Goal: Task Accomplishment & Management: Manage account settings

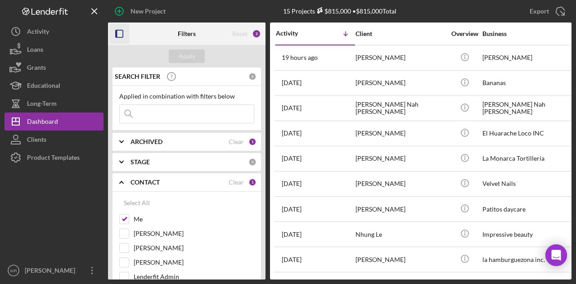
click at [129, 28] on icon "button" at bounding box center [119, 34] width 20 height 20
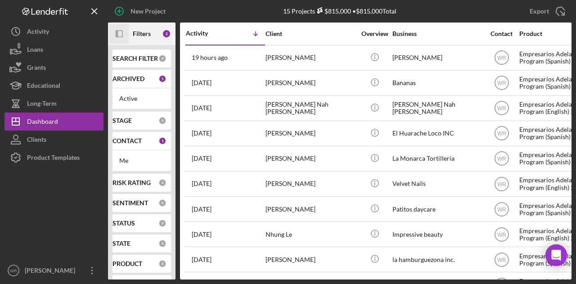
click at [123, 28] on icon "Icon/Panel Side Expand" at bounding box center [119, 34] width 20 height 20
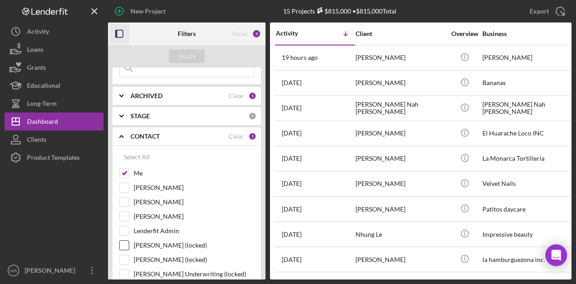
scroll to position [90, 0]
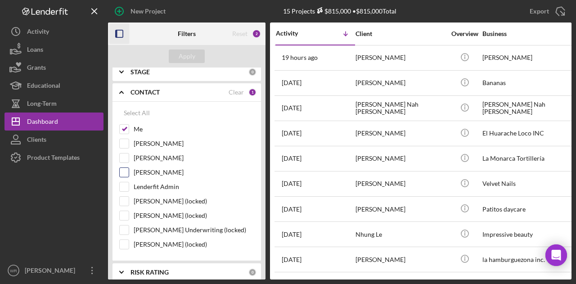
click at [157, 172] on label "[PERSON_NAME]" at bounding box center [194, 172] width 120 height 9
click at [129, 172] on input "[PERSON_NAME]" at bounding box center [124, 172] width 9 height 9
click at [194, 54] on div "Apply" at bounding box center [186, 55] width 17 height 13
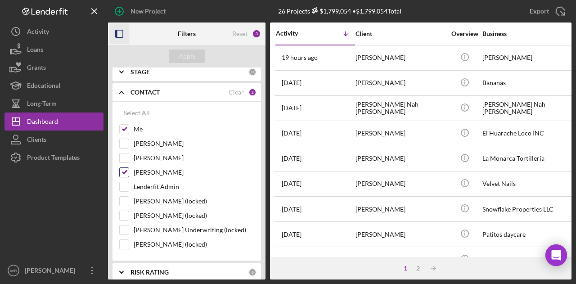
click at [164, 172] on label "[PERSON_NAME]" at bounding box center [194, 172] width 120 height 9
click at [129, 172] on input "[PERSON_NAME]" at bounding box center [124, 172] width 9 height 9
checkbox input "false"
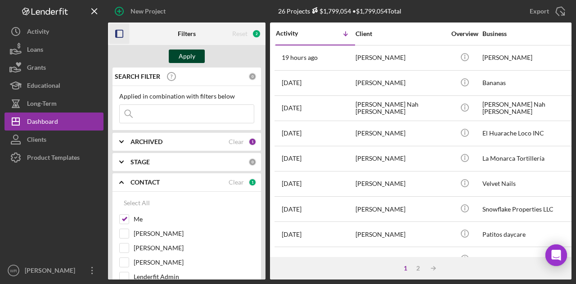
click at [190, 56] on div "Apply" at bounding box center [186, 55] width 17 height 13
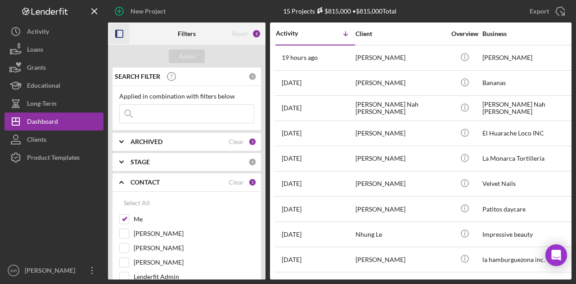
click at [116, 34] on rect "button" at bounding box center [119, 33] width 7 height 7
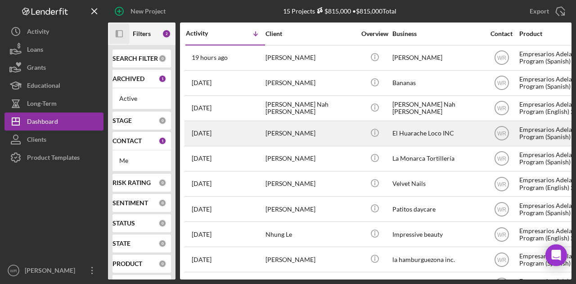
click at [304, 125] on div "Verónica salazar" at bounding box center [310, 133] width 90 height 24
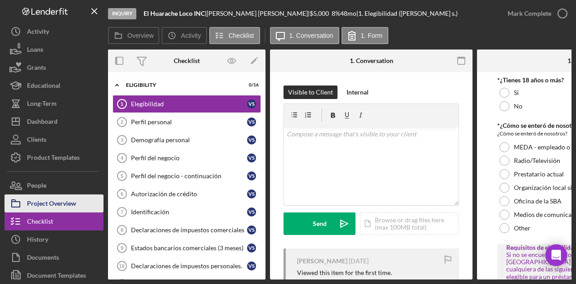
click at [44, 199] on div "Project Overview" at bounding box center [51, 204] width 49 height 20
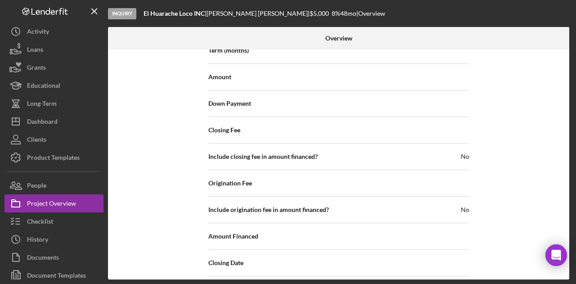
scroll to position [1036, 0]
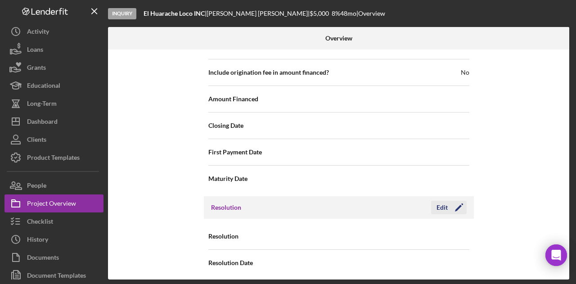
click at [457, 204] on icon "Icon/Edit" at bounding box center [458, 207] width 22 height 22
click at [388, 225] on div "Resolution Select... Icon/Dropdown Arrow" at bounding box center [338, 236] width 261 height 22
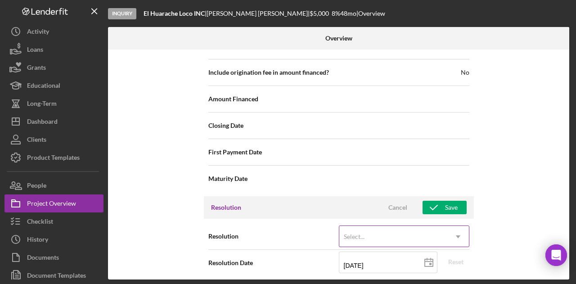
click at [388, 227] on div "Select..." at bounding box center [393, 236] width 108 height 21
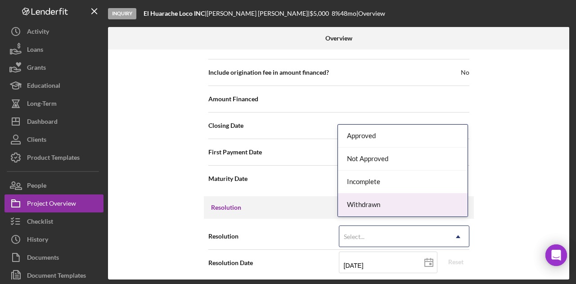
click at [377, 201] on div "Withdrawn" at bounding box center [402, 204] width 129 height 23
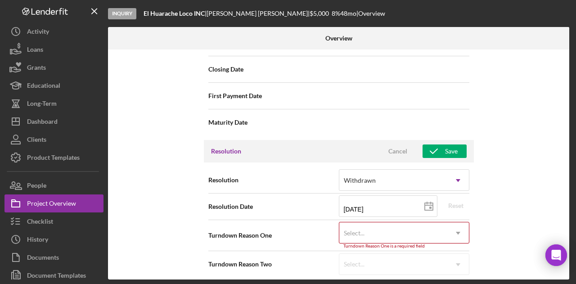
scroll to position [1093, 0]
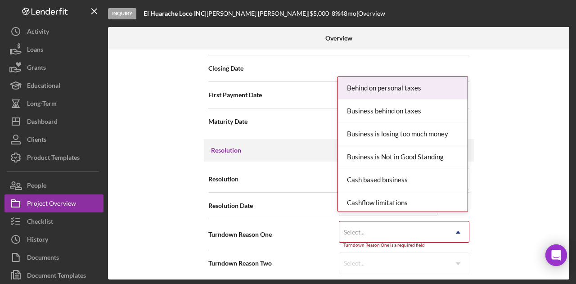
click at [402, 226] on div "Select..." at bounding box center [393, 232] width 108 height 21
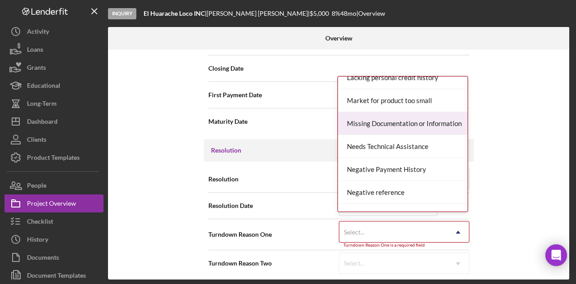
scroll to position [540, 0]
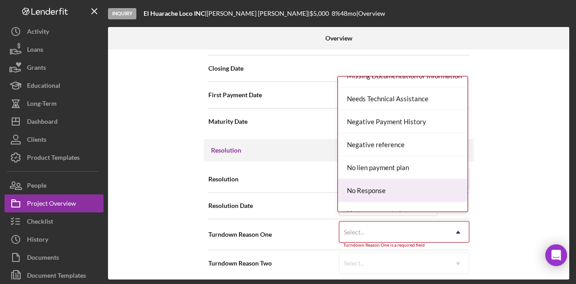
click at [388, 185] on div "No Response" at bounding box center [402, 190] width 129 height 23
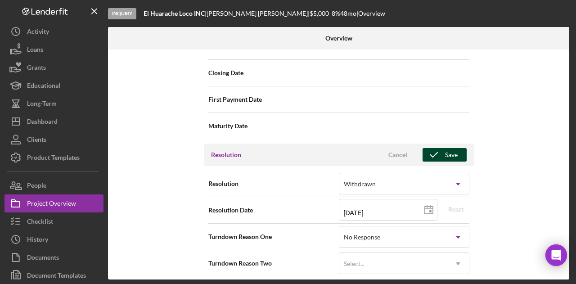
click at [448, 148] on div "Save" at bounding box center [451, 154] width 13 height 13
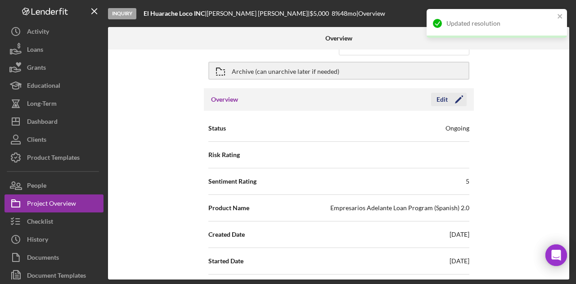
scroll to position [0, 0]
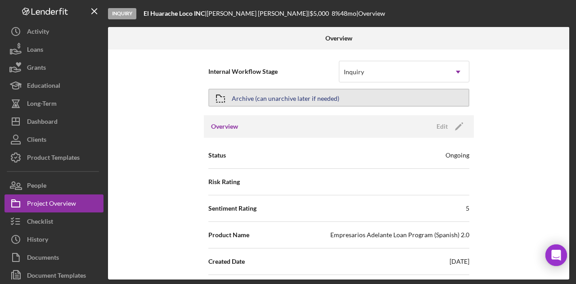
click at [315, 99] on div "Archive (can unarchive later if needed)" at bounding box center [285, 97] width 107 height 16
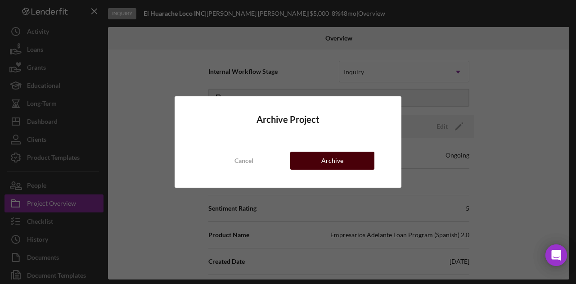
click at [344, 159] on button "Archive" at bounding box center [332, 161] width 84 height 18
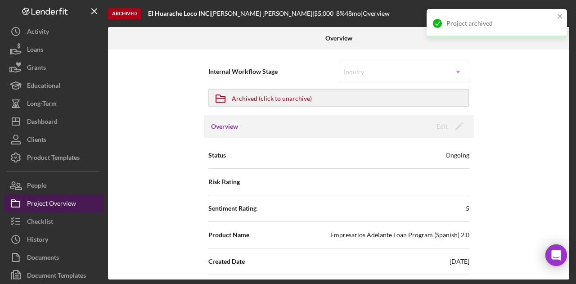
click at [48, 203] on div "Project Overview" at bounding box center [51, 204] width 49 height 20
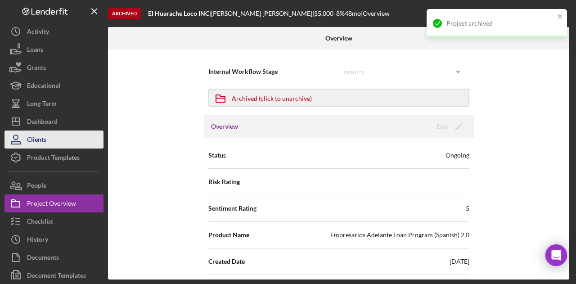
click at [55, 130] on div "Dashboard" at bounding box center [42, 122] width 31 height 20
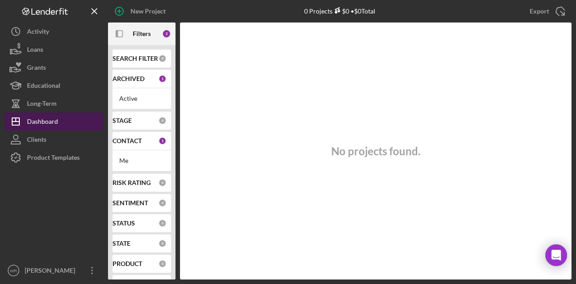
click at [58, 123] on button "Icon/Dashboard Dashboard" at bounding box center [53, 121] width 99 height 18
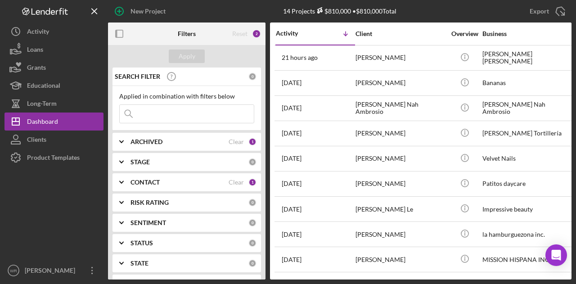
click at [143, 185] on div "CONTACT Clear 1" at bounding box center [193, 182] width 126 height 8
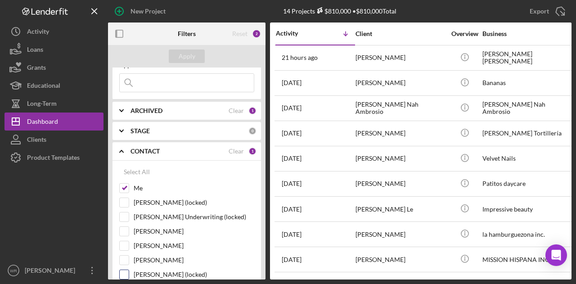
scroll to position [45, 0]
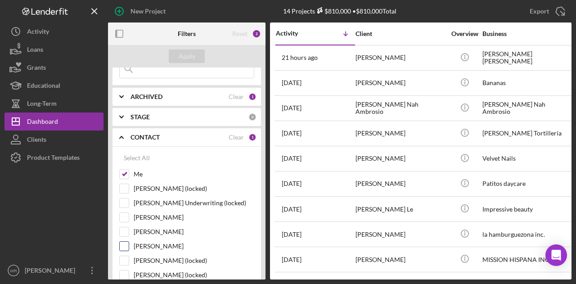
click at [156, 244] on label "[PERSON_NAME]" at bounding box center [194, 245] width 120 height 9
click at [129, 244] on input "[PERSON_NAME]" at bounding box center [124, 245] width 9 height 9
click at [178, 61] on button "Apply" at bounding box center [187, 55] width 36 height 13
click at [167, 245] on label "[PERSON_NAME]" at bounding box center [194, 245] width 120 height 9
click at [129, 245] on input "[PERSON_NAME]" at bounding box center [124, 245] width 9 height 9
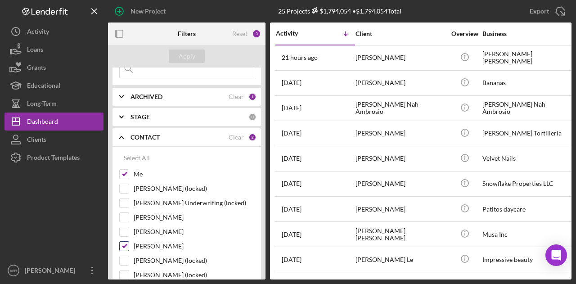
checkbox input "false"
click at [178, 59] on button "Apply" at bounding box center [187, 55] width 36 height 13
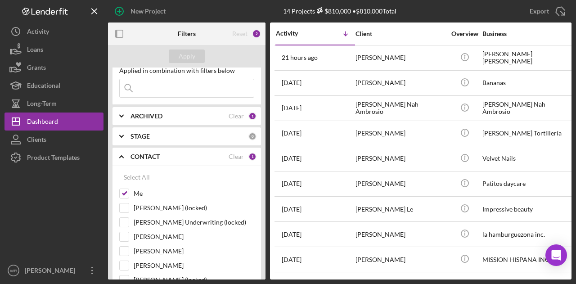
scroll to position [0, 0]
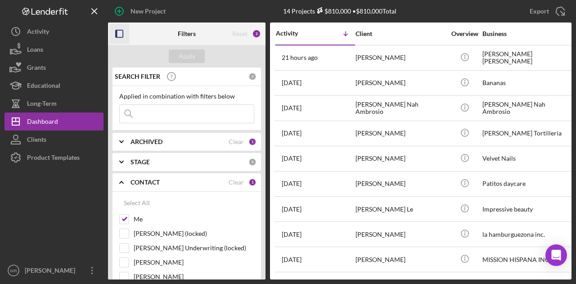
click at [122, 27] on icon "button" at bounding box center [119, 34] width 20 height 20
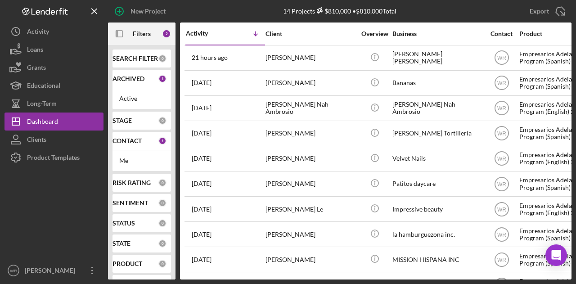
click at [87, 210] on div at bounding box center [53, 213] width 99 height 95
click at [113, 33] on icon "Icon/Panel Side Expand" at bounding box center [119, 34] width 20 height 20
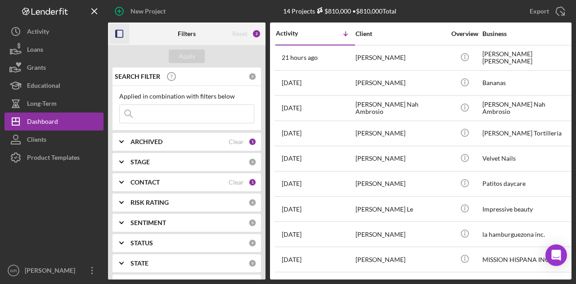
click at [147, 187] on div "CONTACT Clear 1" at bounding box center [193, 182] width 126 height 18
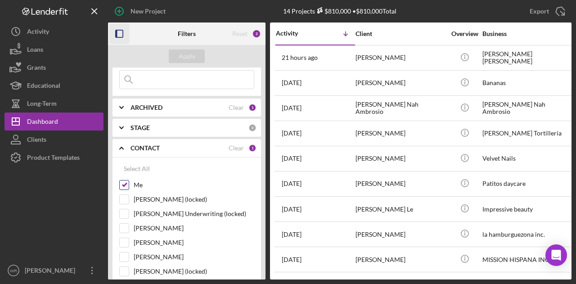
scroll to position [90, 0]
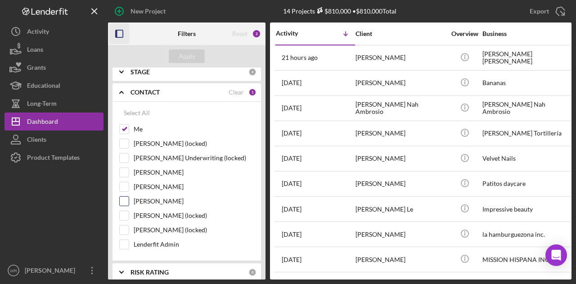
click at [162, 201] on label "[PERSON_NAME]" at bounding box center [194, 200] width 120 height 9
click at [129, 201] on input "[PERSON_NAME]" at bounding box center [124, 200] width 9 height 9
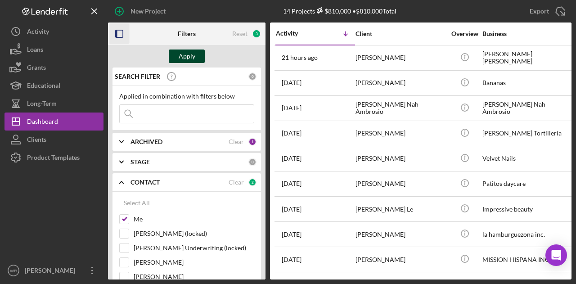
click at [191, 56] on div "Apply" at bounding box center [186, 55] width 17 height 13
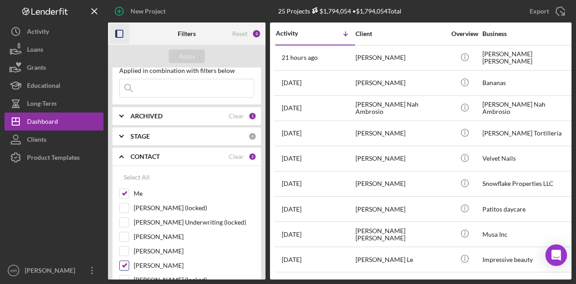
scroll to position [45, 0]
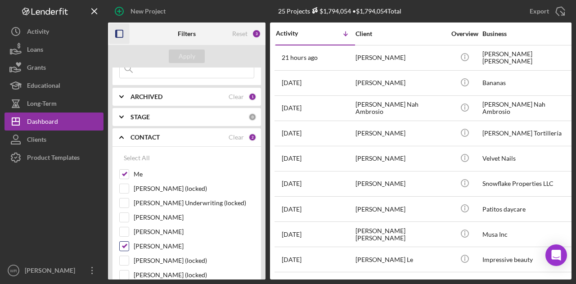
click at [162, 242] on label "[PERSON_NAME]" at bounding box center [194, 245] width 120 height 9
click at [129, 242] on input "[PERSON_NAME]" at bounding box center [124, 245] width 9 height 9
checkbox input "false"
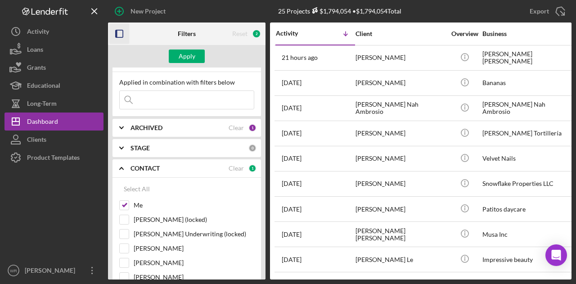
scroll to position [0, 0]
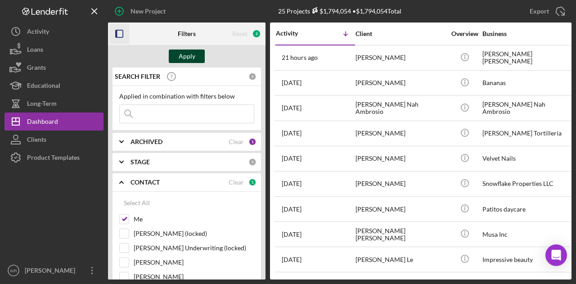
click at [189, 58] on div "Apply" at bounding box center [186, 55] width 17 height 13
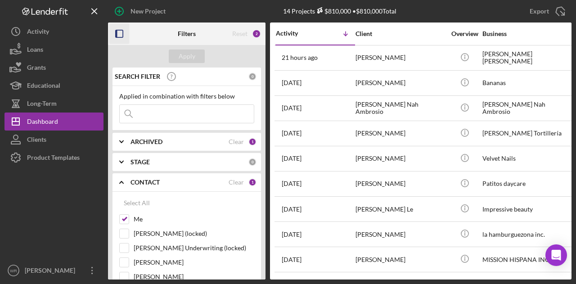
click at [125, 32] on icon "button" at bounding box center [119, 34] width 20 height 20
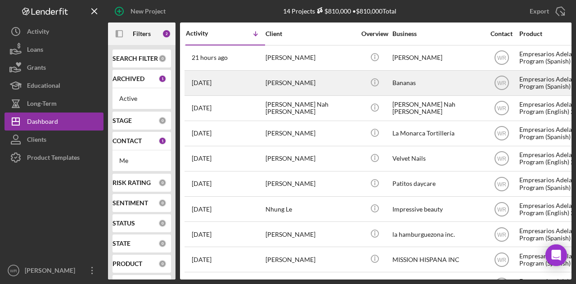
click at [302, 89] on div "[PERSON_NAME]" at bounding box center [310, 83] width 90 height 24
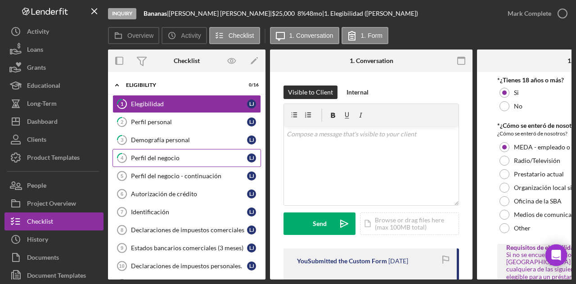
click at [163, 160] on div "Perfil del negocio" at bounding box center [189, 157] width 116 height 7
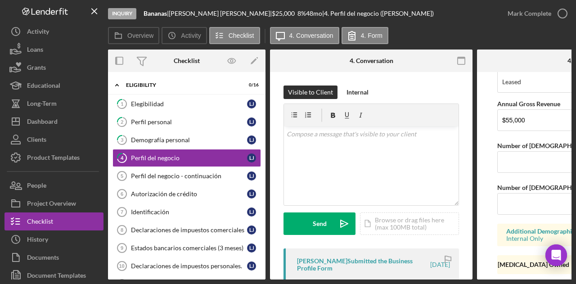
scroll to position [795, 0]
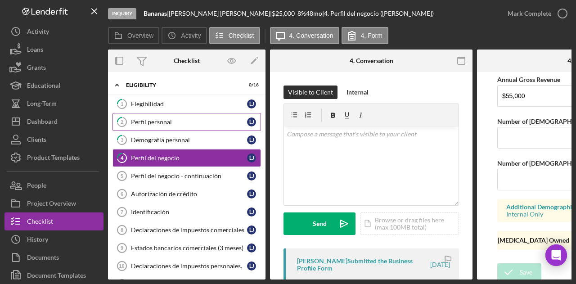
click at [155, 117] on link "2 Perfil personal L J" at bounding box center [186, 122] width 148 height 18
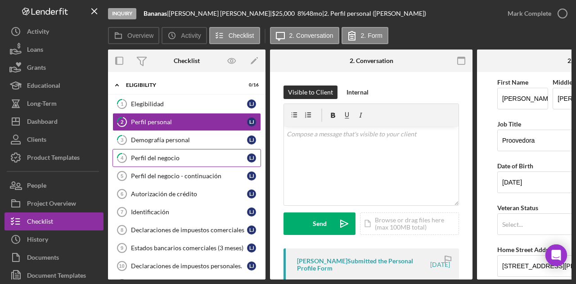
click at [165, 157] on div "Perfil del negocio" at bounding box center [189, 157] width 116 height 7
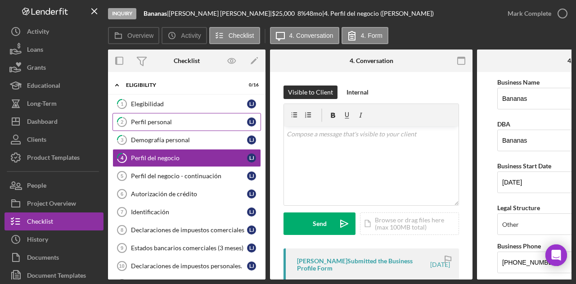
click at [153, 116] on link "2 Perfil personal L J" at bounding box center [186, 122] width 148 height 18
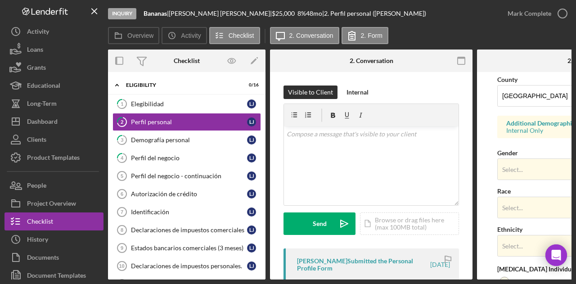
scroll to position [393, 0]
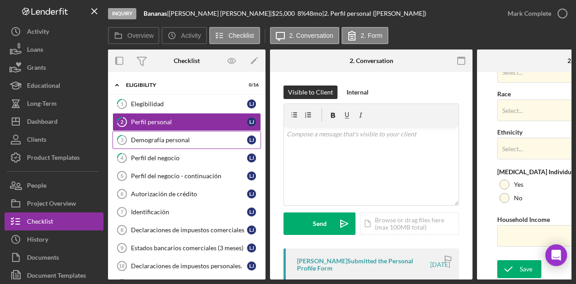
click at [148, 145] on link "3 Demografía personal L J" at bounding box center [186, 140] width 148 height 18
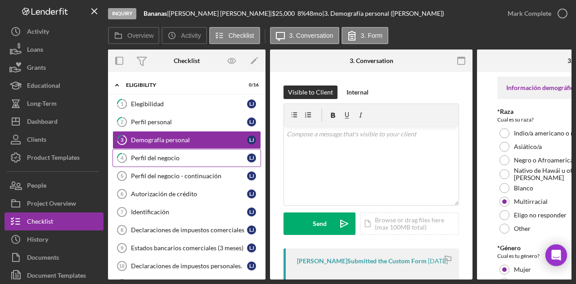
click at [153, 154] on div "Perfil del negocio" at bounding box center [189, 157] width 116 height 7
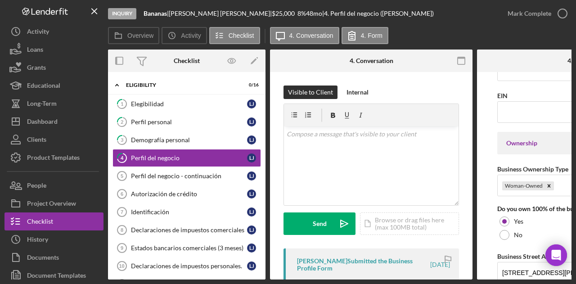
scroll to position [495, 0]
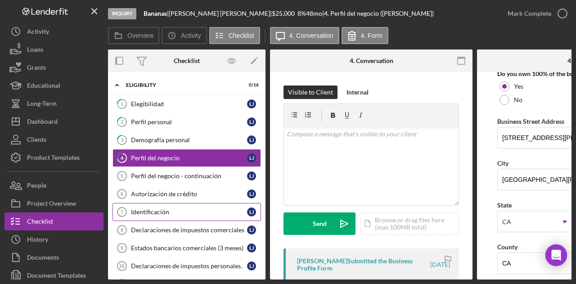
click at [169, 211] on div "Identificación" at bounding box center [189, 211] width 116 height 7
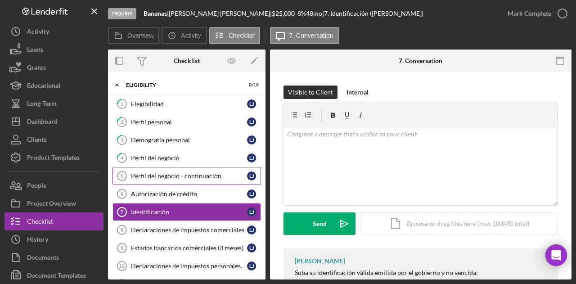
click at [174, 172] on div "Perfil del negocio - continuación" at bounding box center [189, 175] width 116 height 7
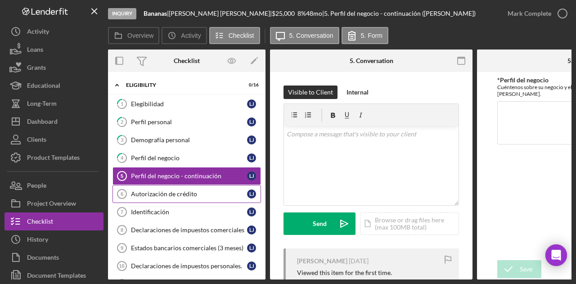
click at [172, 187] on link "Autorización de crédito 6 Autorización de crédito L J" at bounding box center [186, 194] width 148 height 18
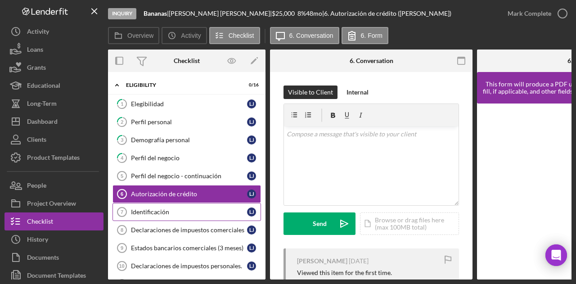
click at [156, 212] on div "Identificación" at bounding box center [189, 211] width 116 height 7
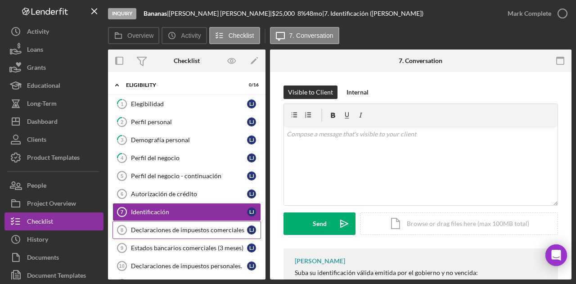
click at [158, 228] on div "Declaraciones de impuestos comerciales" at bounding box center [189, 229] width 116 height 7
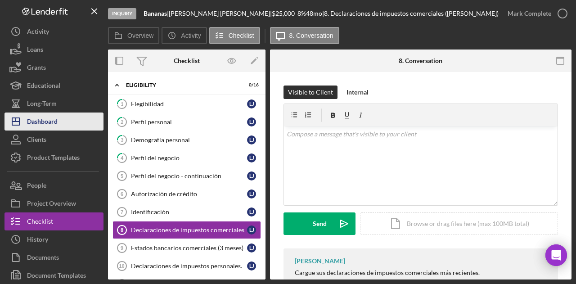
click at [59, 124] on button "Icon/Dashboard Dashboard" at bounding box center [53, 121] width 99 height 18
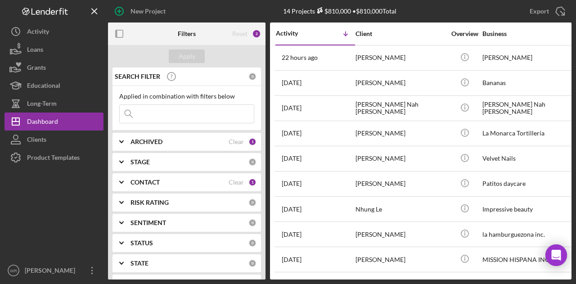
click at [168, 183] on div "CONTACT" at bounding box center [179, 181] width 98 height 7
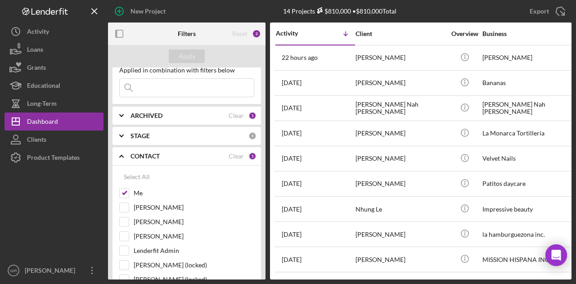
scroll to position [45, 0]
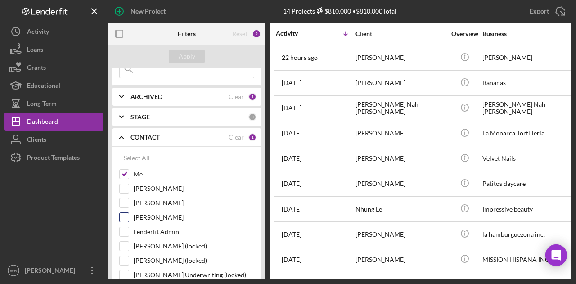
click at [160, 216] on label "[PERSON_NAME]" at bounding box center [194, 217] width 120 height 9
click at [129, 216] on input "[PERSON_NAME]" at bounding box center [124, 217] width 9 height 9
click at [192, 53] on div "Apply" at bounding box center [186, 55] width 17 height 13
click at [161, 213] on label "[PERSON_NAME]" at bounding box center [194, 217] width 120 height 9
click at [129, 213] on input "[PERSON_NAME]" at bounding box center [124, 217] width 9 height 9
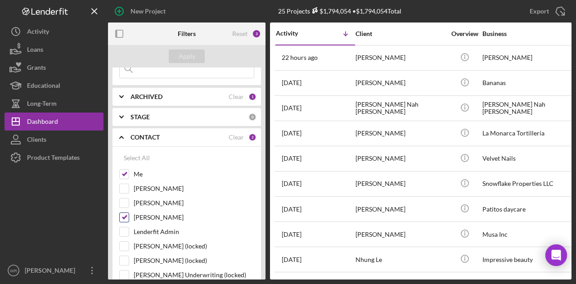
checkbox input "false"
click at [176, 57] on button "Apply" at bounding box center [187, 55] width 36 height 13
click at [118, 34] on icon "button" at bounding box center [119, 34] width 20 height 20
